Goal: Task Accomplishment & Management: Complete application form

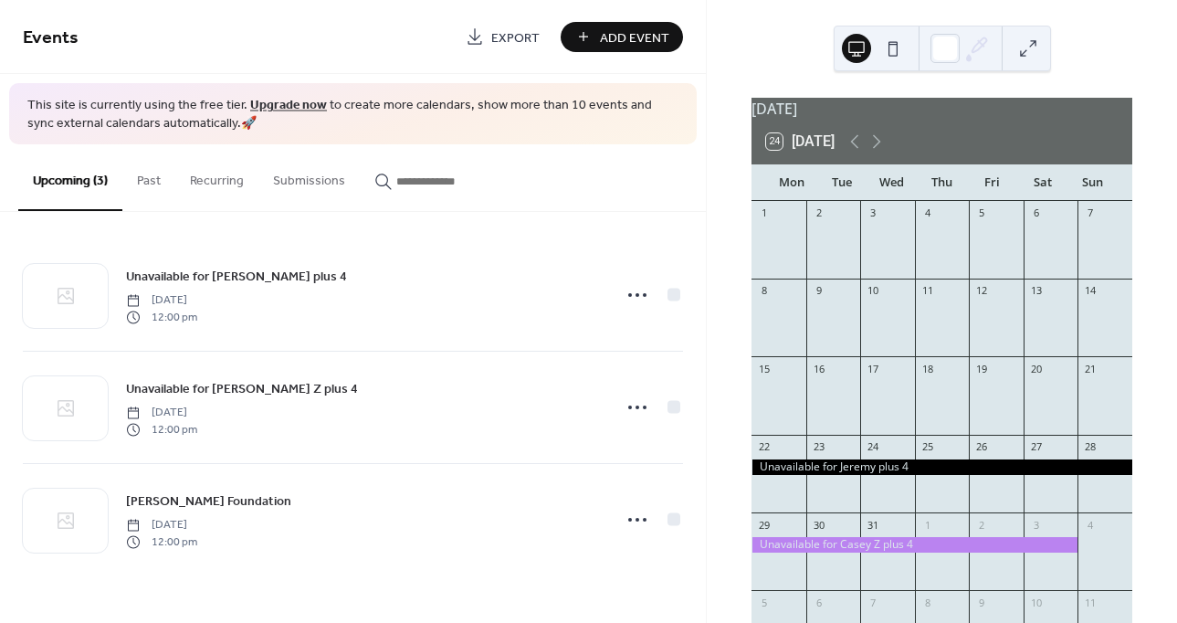
scroll to position [24, 0]
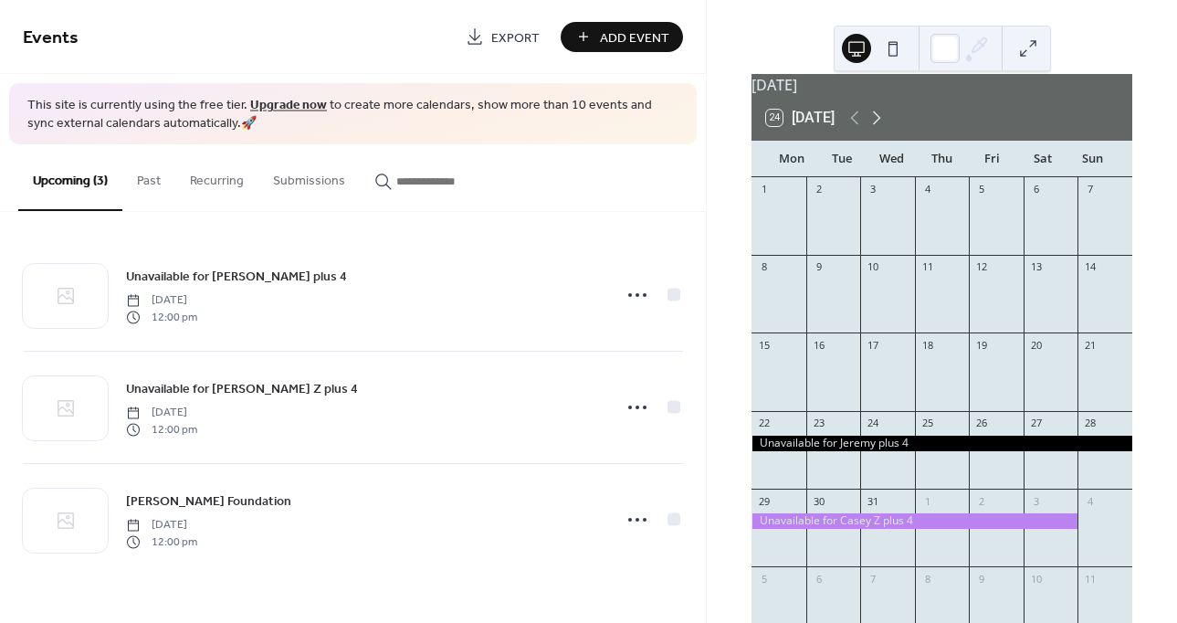
click at [880, 125] on icon at bounding box center [877, 118] width 8 height 14
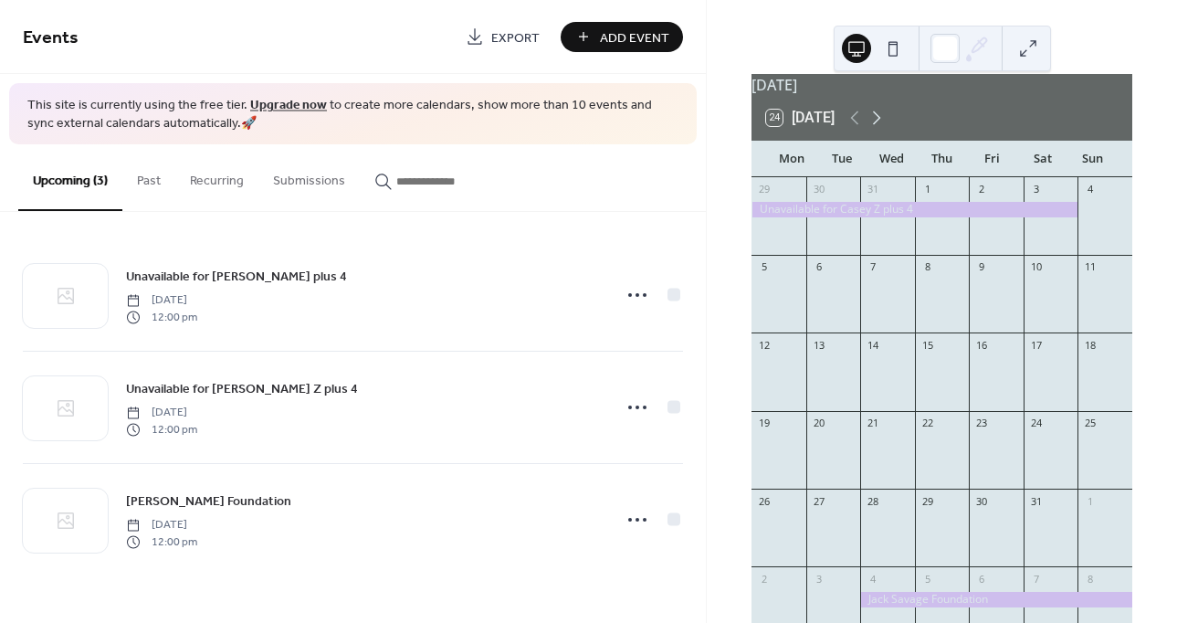
click at [880, 125] on icon at bounding box center [877, 118] width 8 height 14
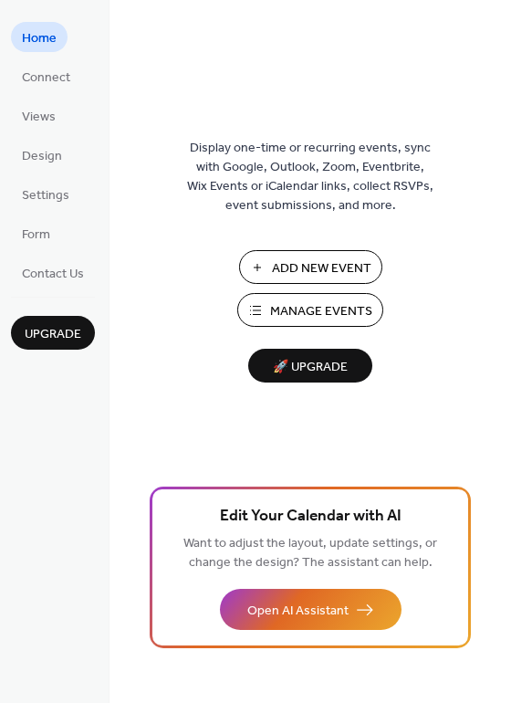
click at [294, 270] on span "Add New Event" at bounding box center [322, 268] width 100 height 19
click at [504, 417] on div "Display one-time or recurring events, sync with Google, Outlook, Zoom, Eventbri…" at bounding box center [311, 381] width 402 height 644
drag, startPoint x: 501, startPoint y: 343, endPoint x: 499, endPoint y: 397, distance: 53.9
click at [499, 397] on div "Display one-time or recurring events, sync with Google, Outlook, Zoom, Eventbri…" at bounding box center [311, 381] width 402 height 644
click at [509, 397] on div "Display one-time or recurring events, sync with Google, Outlook, Zoom, Eventbri…" at bounding box center [311, 381] width 402 height 644
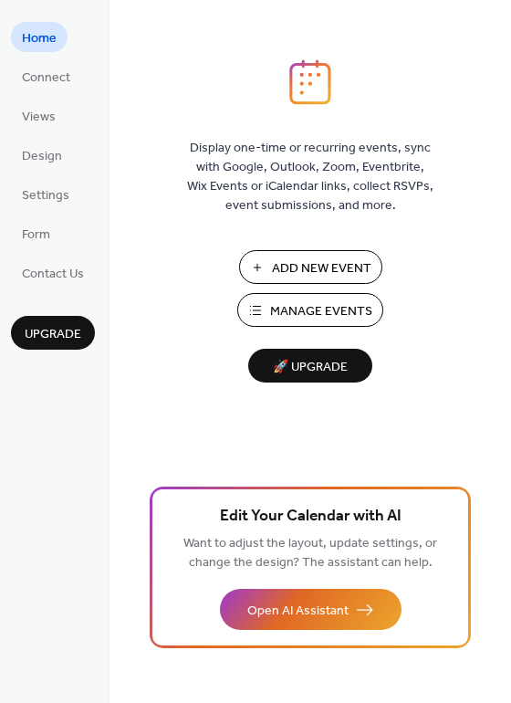
click at [509, 397] on div "Display one-time or recurring events, sync with Google, Outlook, Zoom, Eventbri…" at bounding box center [311, 381] width 402 height 644
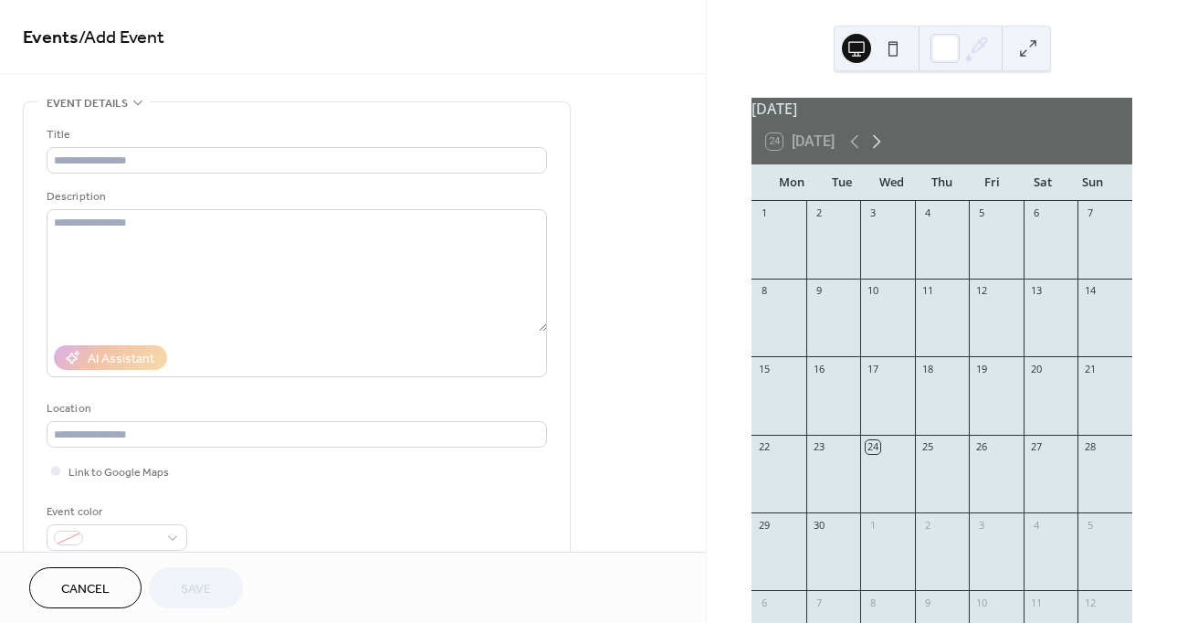
click at [877, 152] on icon at bounding box center [876, 142] width 22 height 22
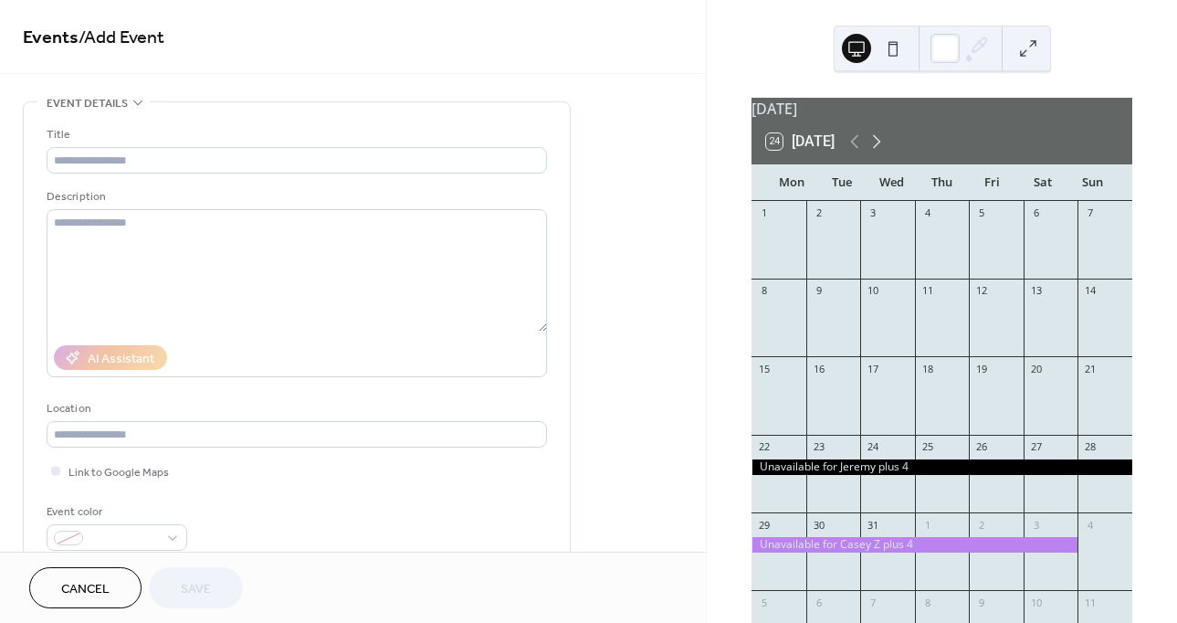
click at [877, 152] on icon at bounding box center [876, 142] width 22 height 22
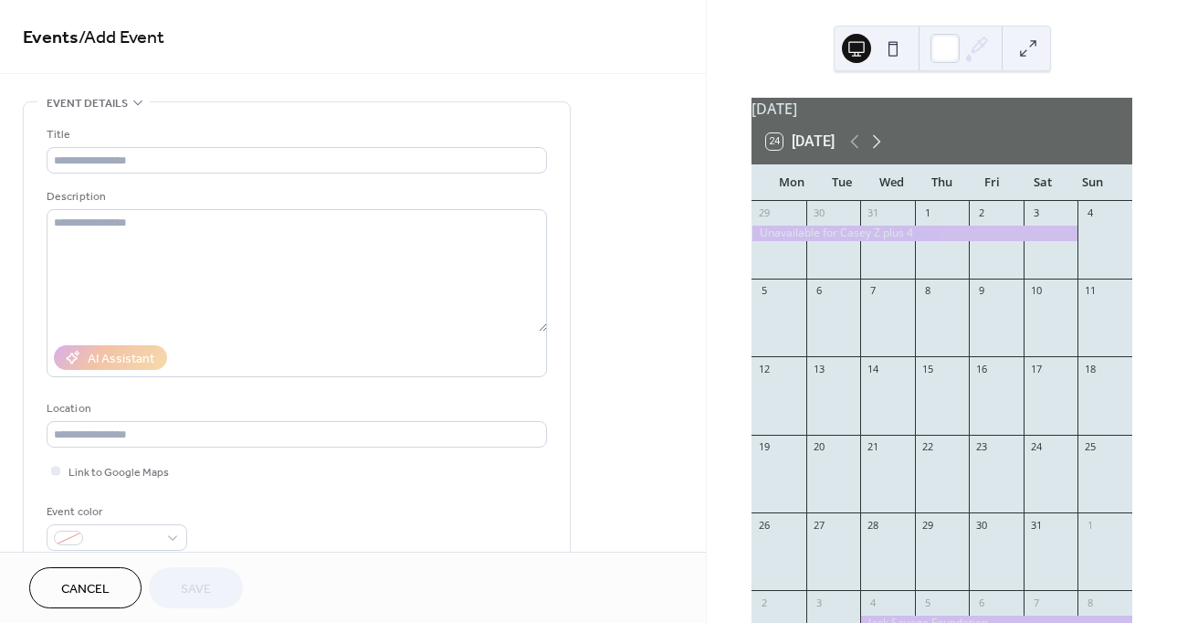
click at [877, 152] on icon at bounding box center [876, 142] width 22 height 22
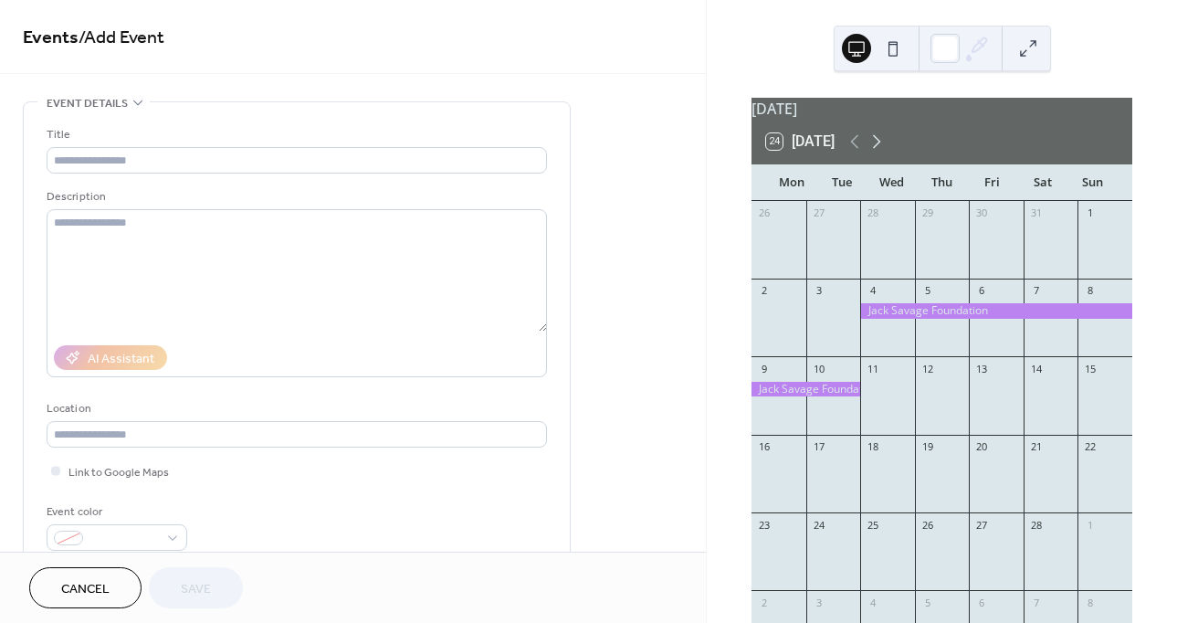
click at [877, 152] on icon at bounding box center [876, 142] width 22 height 22
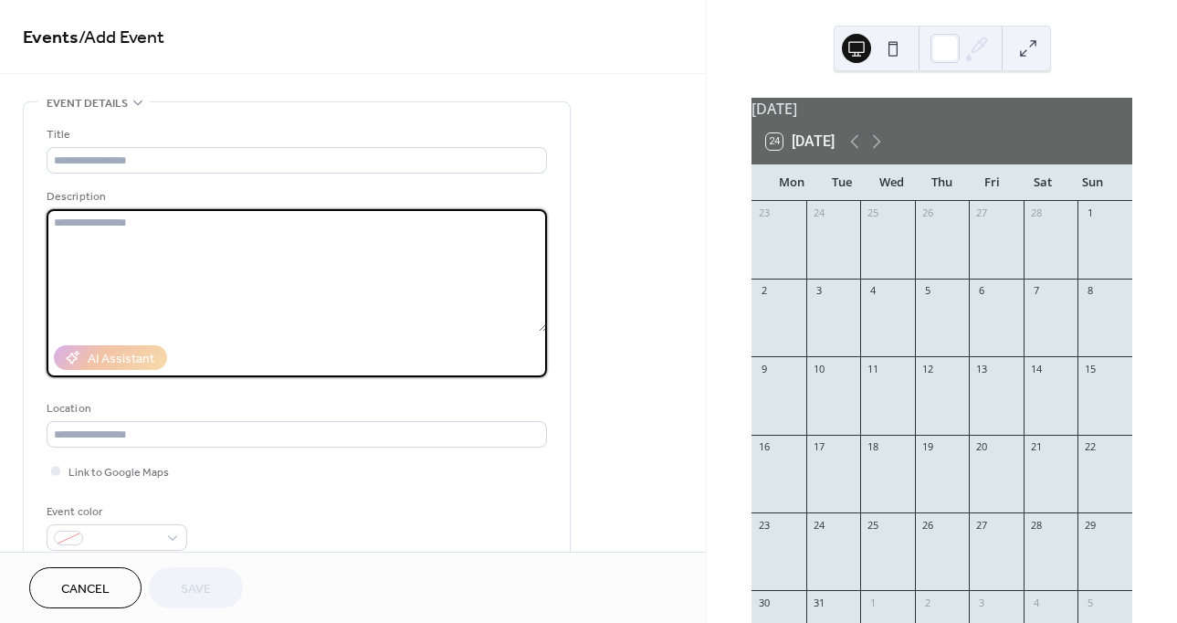
click at [455, 319] on textarea at bounding box center [297, 270] width 500 height 122
